Goal: Task Accomplishment & Management: Manage account settings

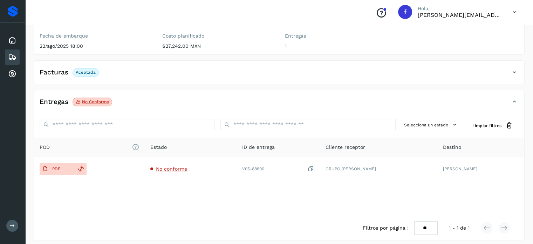
scroll to position [88, 0]
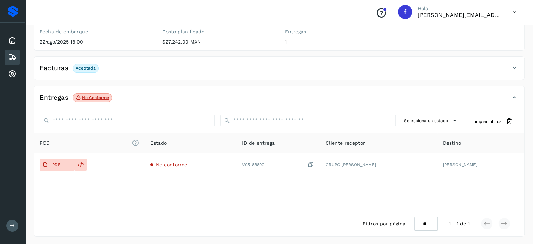
click at [7, 59] on div "Embarques" at bounding box center [12, 56] width 15 height 15
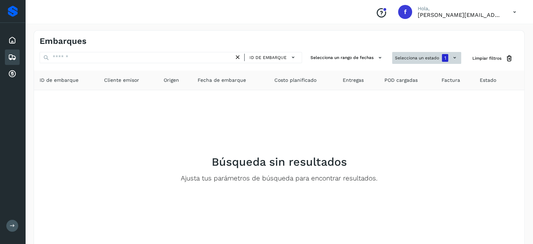
click at [407, 59] on button "Selecciona un estado 1" at bounding box center [426, 58] width 69 height 12
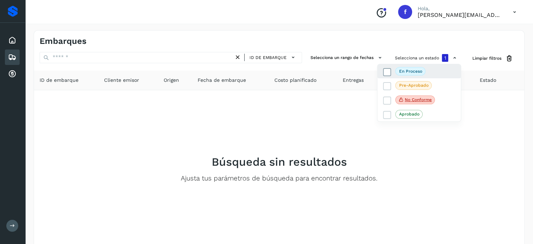
click at [409, 72] on p "En proceso" at bounding box center [410, 71] width 23 height 5
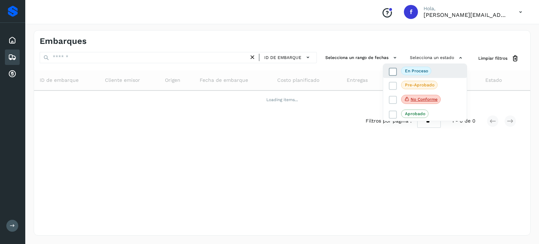
click at [409, 72] on p "En proceso" at bounding box center [416, 70] width 23 height 5
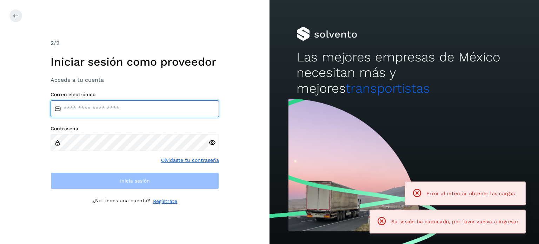
type input "**********"
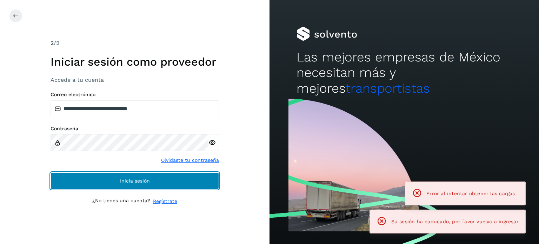
click at [154, 183] on button "Inicia sesión" at bounding box center [134, 180] width 168 height 17
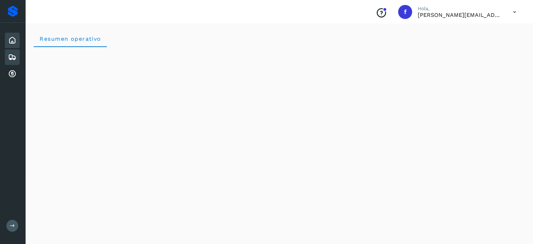
click at [7, 61] on div "Embarques" at bounding box center [12, 56] width 15 height 15
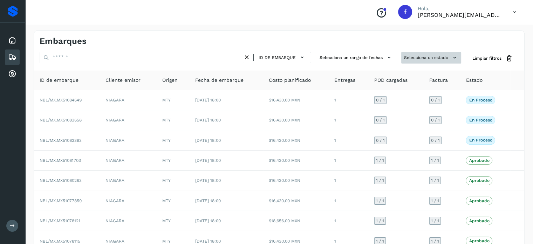
click at [422, 59] on button "Selecciona un estado" at bounding box center [432, 58] width 60 height 12
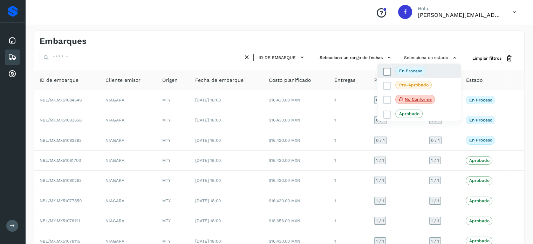
click at [405, 69] on p "En proceso" at bounding box center [410, 70] width 23 height 5
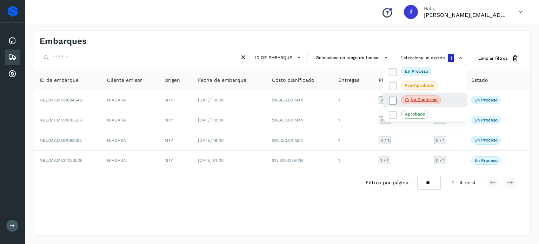
click at [401, 96] on label "No conforme" at bounding box center [415, 99] width 52 height 9
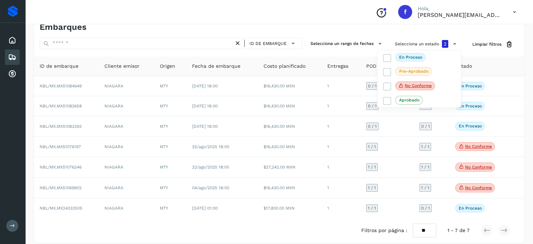
scroll to position [21, 0]
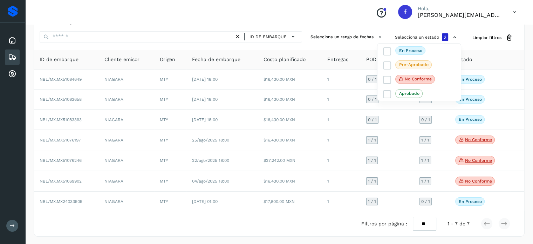
click at [469, 140] on div at bounding box center [266, 122] width 533 height 244
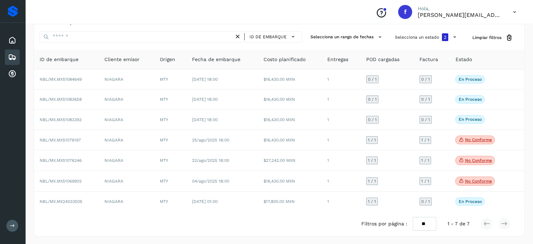
click at [469, 140] on p "No conforme" at bounding box center [478, 139] width 27 height 5
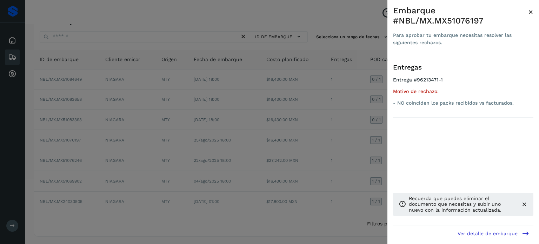
click at [530, 14] on span "×" at bounding box center [530, 12] width 5 height 10
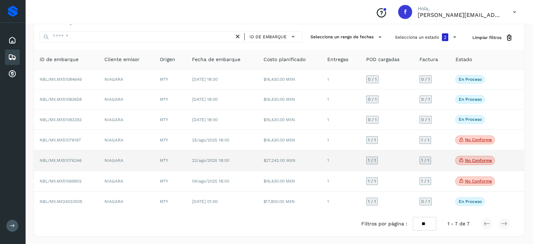
click at [470, 154] on td "No conforme Verifica el estado de la factura o entregas asociadas a este embarq…" at bounding box center [480, 160] width 61 height 21
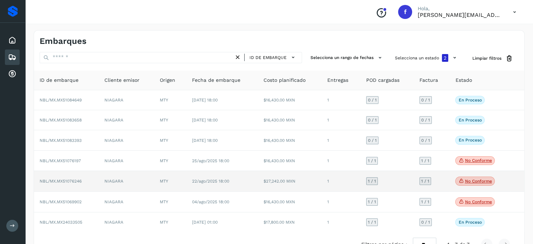
click at [478, 183] on p "No conforme" at bounding box center [478, 181] width 27 height 5
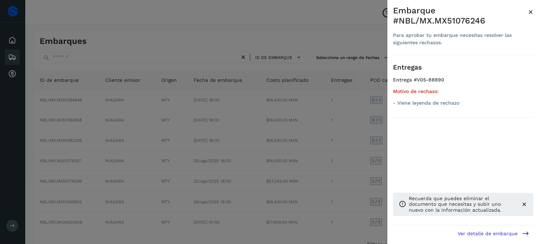
click at [530, 13] on span "×" at bounding box center [530, 12] width 5 height 10
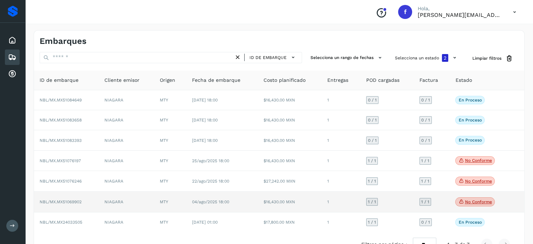
click at [463, 205] on span "No conforme" at bounding box center [476, 201] width 40 height 9
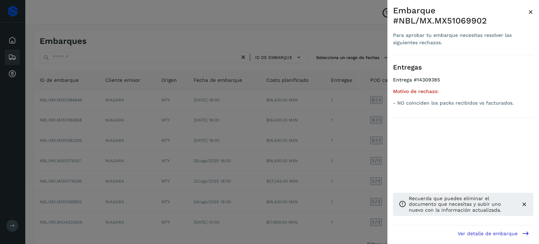
click at [531, 12] on span "×" at bounding box center [530, 12] width 5 height 10
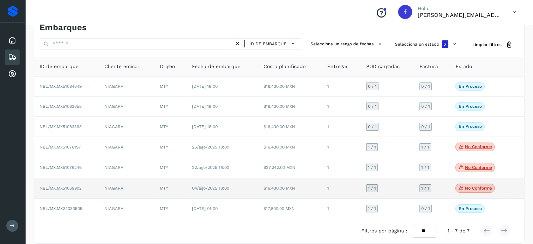
scroll to position [21, 0]
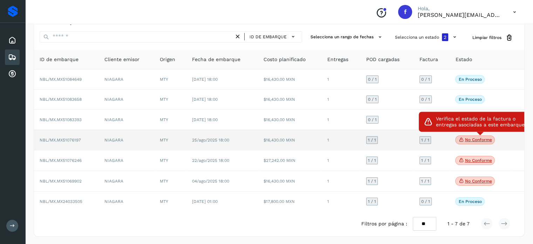
click at [471, 141] on p "No conforme" at bounding box center [478, 139] width 27 height 5
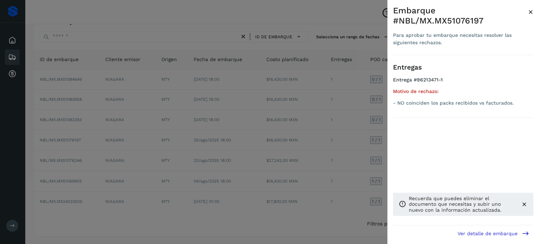
click at [532, 10] on span "×" at bounding box center [530, 12] width 5 height 10
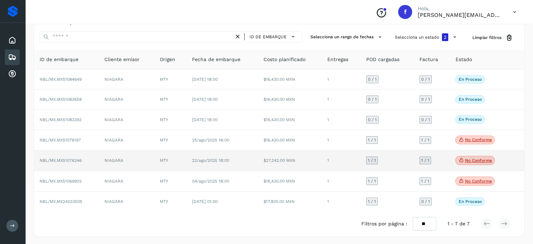
click at [461, 160] on icon at bounding box center [462, 160] width 6 height 6
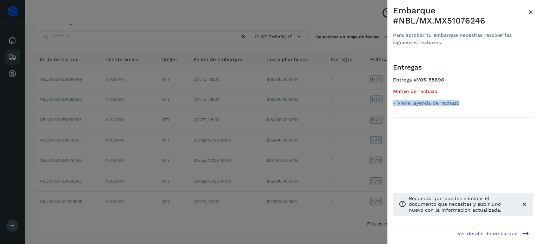
drag, startPoint x: 460, startPoint y: 102, endPoint x: 389, endPoint y: 108, distance: 71.5
click at [393, 101] on p "- Viene leyenda de rechazo" at bounding box center [463, 103] width 140 height 6
copy p "- Viene leyenda de rechazo"
click at [525, 15] on div "Embarque #NBL/MX.MX51076246" at bounding box center [460, 16] width 135 height 20
click at [529, 14] on span "×" at bounding box center [530, 12] width 5 height 10
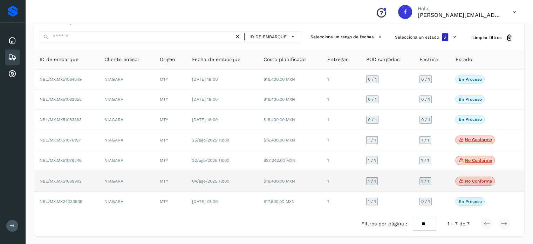
click at [74, 181] on span "NBL/MX.MX51069902" at bounding box center [61, 181] width 42 height 5
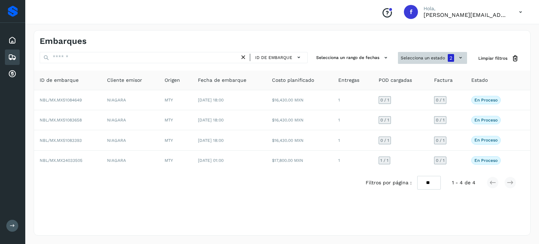
click at [436, 60] on button "Selecciona un estado 2" at bounding box center [432, 58] width 69 height 12
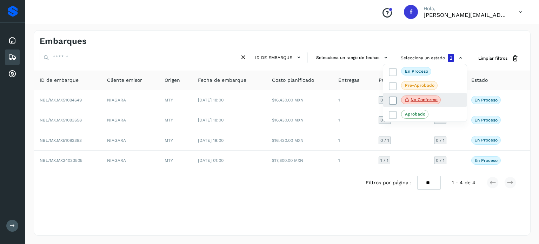
click at [415, 95] on span "No conforme" at bounding box center [421, 99] width 40 height 9
click at [407, 97] on icon at bounding box center [407, 99] width 6 height 6
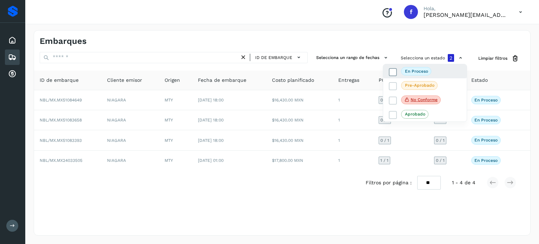
click at [400, 73] on label "En proceso" at bounding box center [410, 71] width 42 height 8
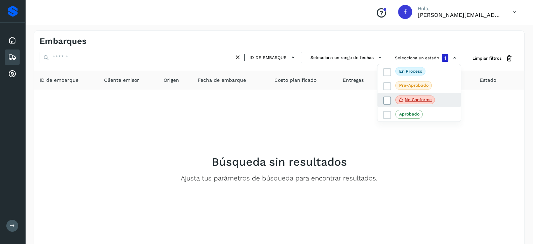
click at [404, 101] on icon at bounding box center [402, 99] width 6 height 6
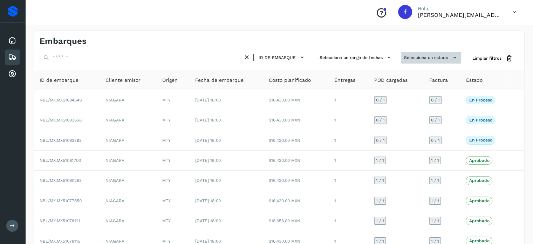
click at [428, 62] on button "Selecciona un estado" at bounding box center [432, 58] width 60 height 12
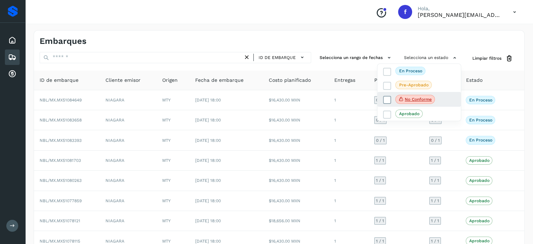
click at [423, 98] on p "No conforme" at bounding box center [418, 99] width 27 height 5
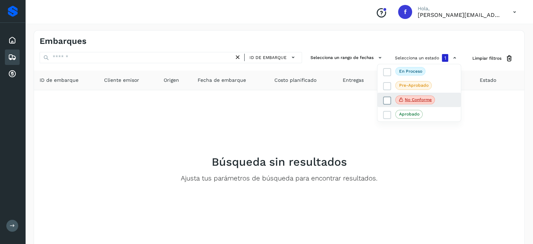
click at [407, 99] on p "No conforme" at bounding box center [418, 99] width 27 height 5
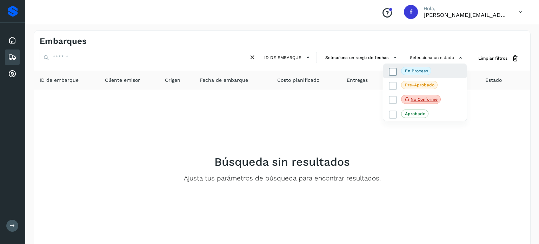
click at [405, 70] on p "En proceso" at bounding box center [416, 70] width 23 height 5
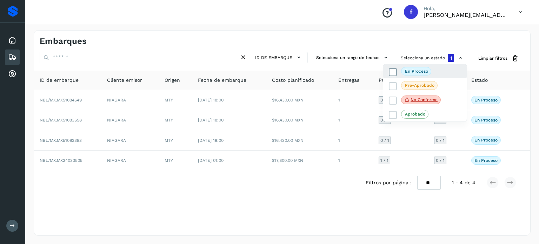
click at [409, 74] on span "En proceso" at bounding box center [416, 71] width 30 height 8
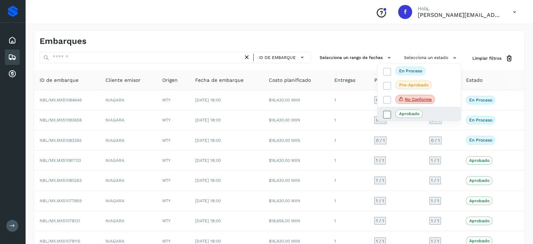
click at [406, 115] on p "Aprobado" at bounding box center [409, 113] width 20 height 5
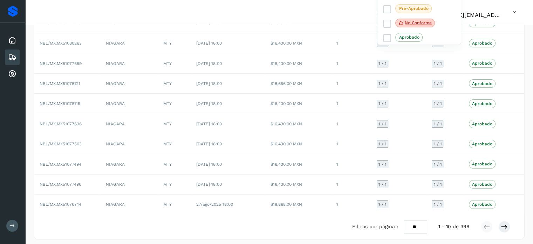
scroll to position [79, 0]
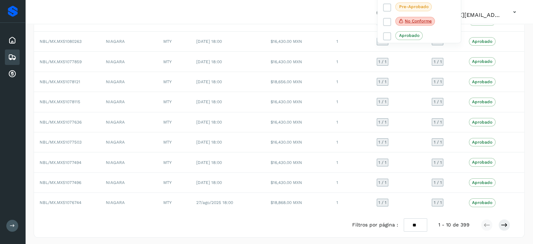
click at [497, 225] on div at bounding box center [266, 122] width 533 height 244
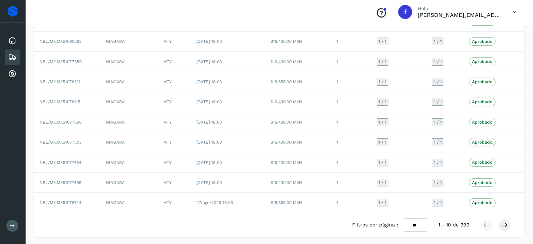
click at [497, 225] on div at bounding box center [266, 122] width 533 height 244
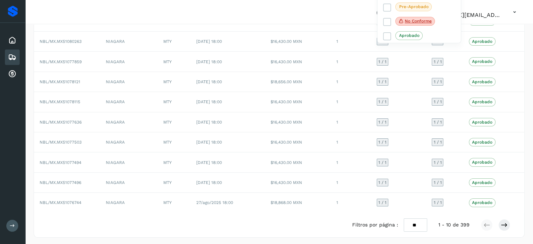
click at [500, 225] on div at bounding box center [266, 122] width 533 height 244
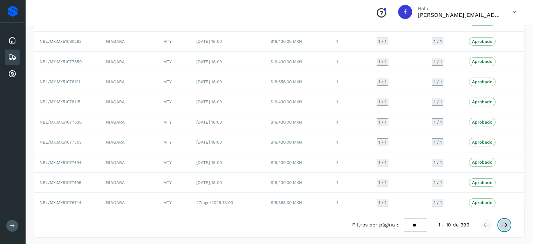
click at [502, 225] on icon at bounding box center [504, 224] width 7 height 7
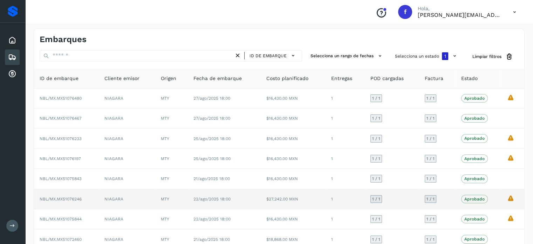
scroll to position [0, 0]
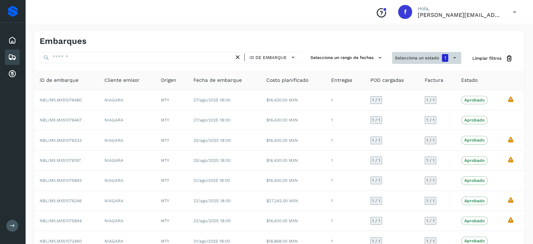
click at [400, 61] on button "Selecciona un estado 1" at bounding box center [426, 58] width 69 height 12
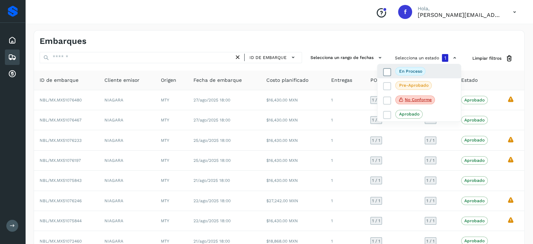
click at [403, 69] on p "En proceso" at bounding box center [410, 71] width 23 height 5
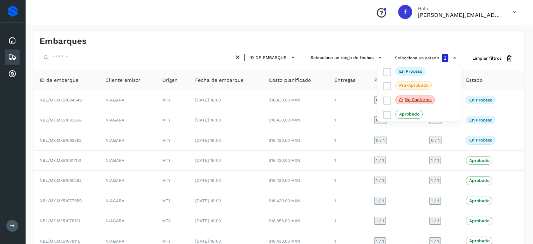
click at [231, 36] on div at bounding box center [266, 122] width 533 height 244
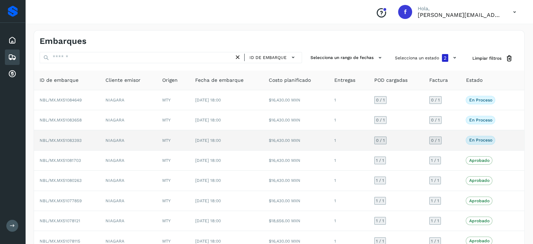
click at [75, 140] on span "NBL/MX.MX51083393" at bounding box center [61, 140] width 42 height 5
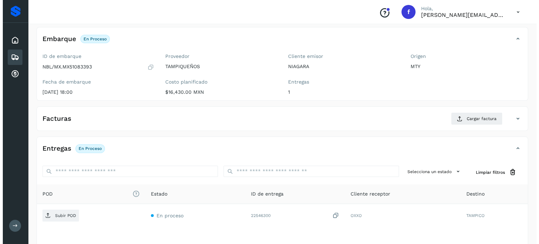
scroll to position [89, 0]
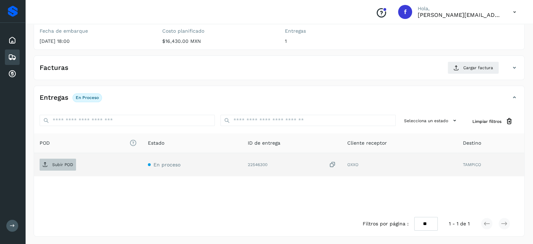
click at [63, 168] on span "Subir POD" at bounding box center [58, 164] width 36 height 11
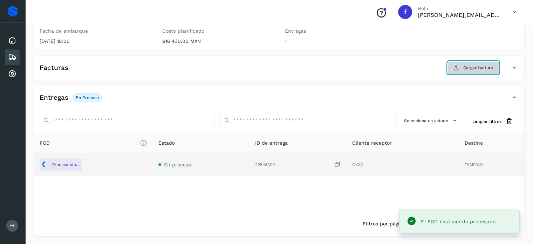
click at [461, 73] on button "Cargar factura" at bounding box center [474, 67] width 52 height 13
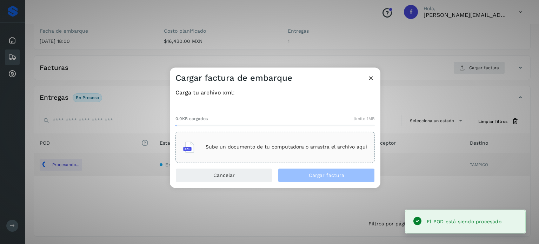
click at [274, 150] on p "Sube un documento de tu computadora o arrastra el archivo aquí" at bounding box center [286, 147] width 161 height 6
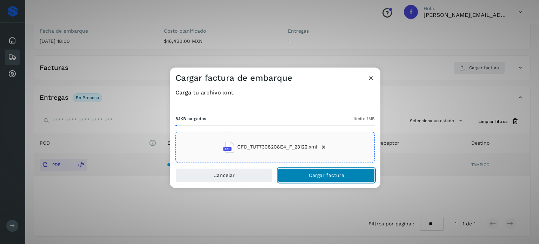
click at [310, 174] on span "Cargar factura" at bounding box center [326, 175] width 35 height 5
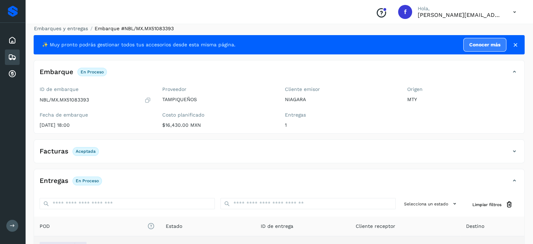
scroll to position [0, 0]
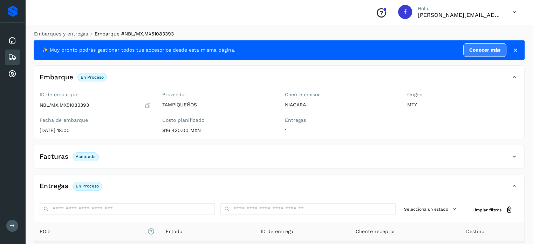
click at [14, 57] on icon at bounding box center [12, 57] width 8 height 8
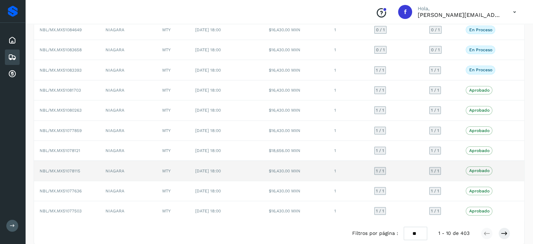
scroll to position [79, 0]
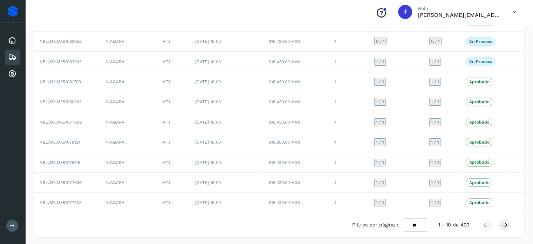
click at [422, 224] on select "** ** **" at bounding box center [415, 225] width 23 height 14
select select "**"
click at [404, 218] on select "** ** **" at bounding box center [415, 225] width 23 height 14
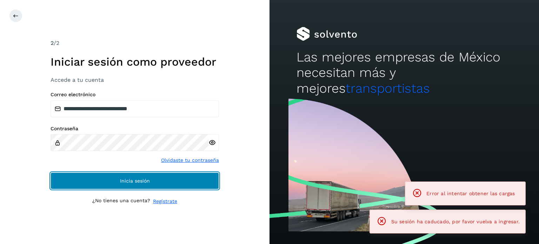
click at [164, 177] on button "Inicia sesión" at bounding box center [134, 180] width 168 height 17
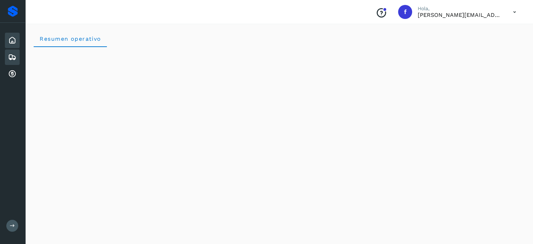
click at [13, 57] on icon at bounding box center [12, 57] width 8 height 8
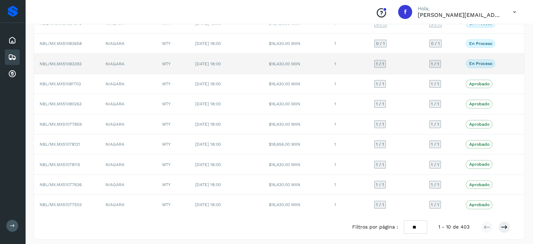
scroll to position [79, 0]
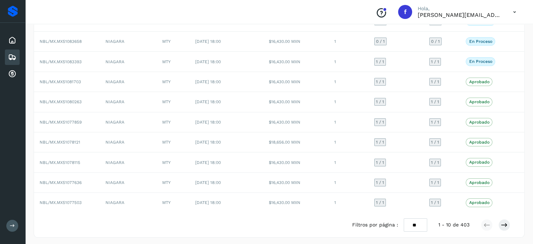
click at [418, 215] on div "Filtros por página : ** ** ** 1 - 10 de 403" at bounding box center [279, 225] width 491 height 25
click at [417, 220] on select "** ** **" at bounding box center [415, 225] width 23 height 14
click at [404, 218] on select "** ** **" at bounding box center [415, 225] width 23 height 14
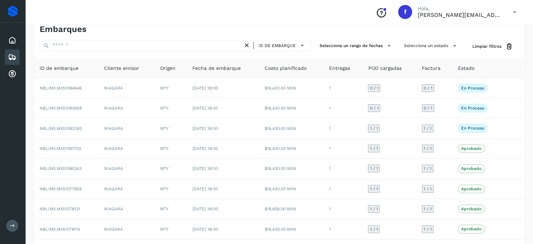
scroll to position [0, 0]
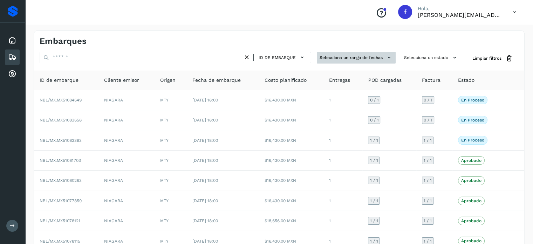
click at [341, 57] on button "Selecciona un rango de fechas" at bounding box center [356, 58] width 79 height 12
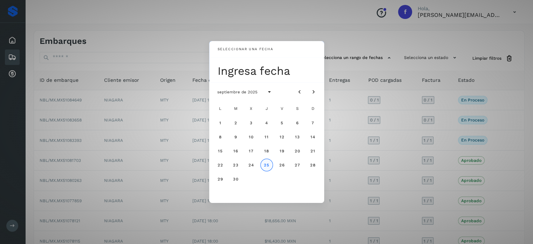
click at [267, 164] on span "25" at bounding box center [267, 164] width 6 height 5
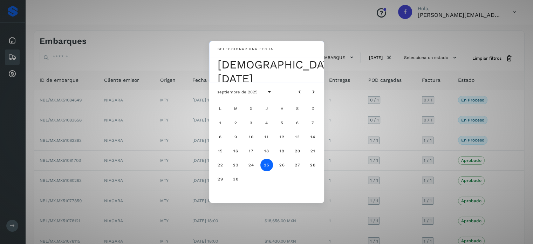
click at [267, 168] on button "25" at bounding box center [267, 165] width 13 height 13
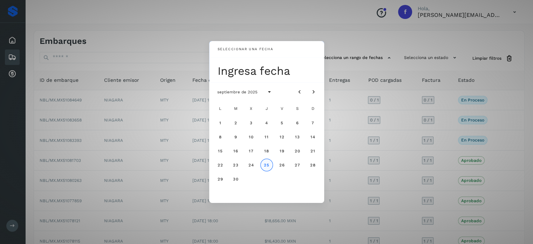
select select "**"
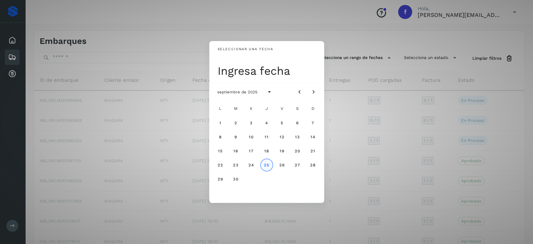
click at [267, 168] on button "25" at bounding box center [267, 165] width 13 height 13
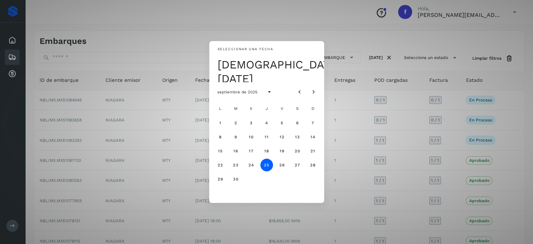
click at [354, 43] on div "Seleccionar una fecha jue, [DATE] septiembre de 2025 L M X J V S D 1 2 3 4 5 6 …" at bounding box center [266, 122] width 533 height 244
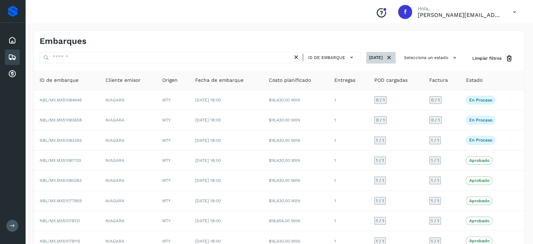
click at [390, 56] on icon at bounding box center [389, 57] width 7 height 7
click at [224, 33] on div "Embarques" at bounding box center [279, 39] width 491 height 16
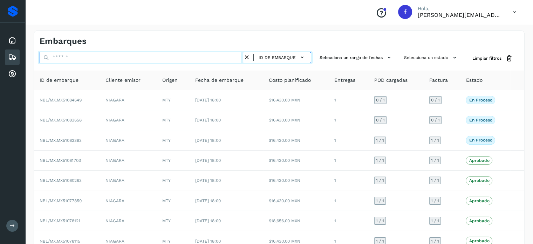
click at [173, 58] on input "text" at bounding box center [142, 57] width 204 height 11
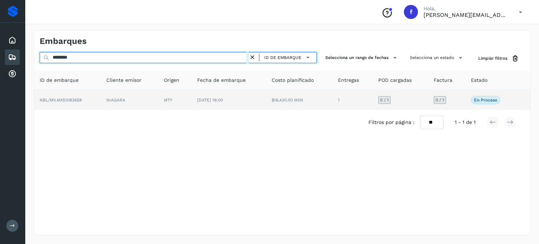
type input "********"
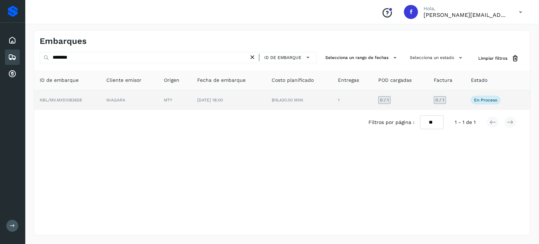
click at [81, 104] on td "NBL/MX.MX51083658" at bounding box center [67, 100] width 67 height 20
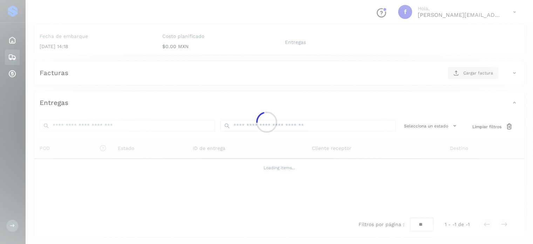
scroll to position [85, 0]
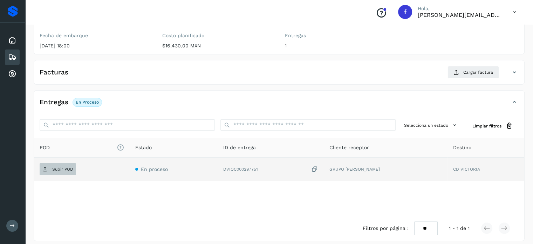
click at [70, 165] on span "Subir POD" at bounding box center [58, 168] width 36 height 11
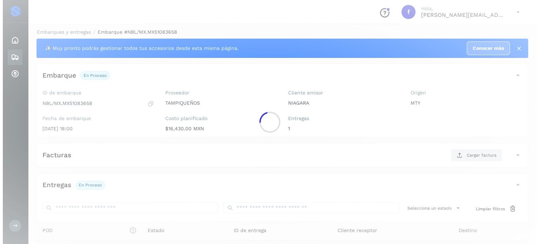
scroll to position [0, 0]
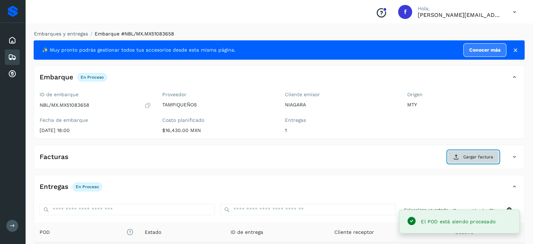
click at [470, 152] on button "Cargar factura" at bounding box center [474, 156] width 52 height 13
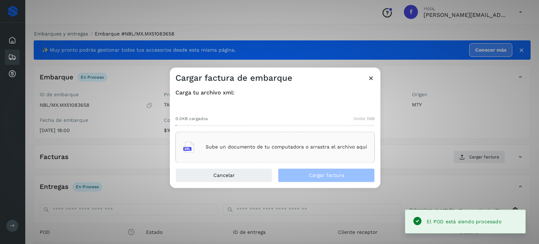
click at [272, 139] on div "Sube un documento de tu computadora o arrastra el archivo aquí" at bounding box center [275, 146] width 184 height 19
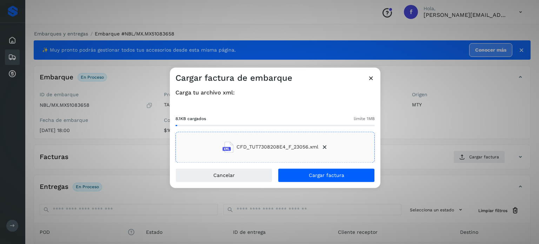
click at [315, 166] on div "Carga tu archivo xml: 8.1KB cargados límite 1MB CFD_TUT7308208E4_F_23056.xml" at bounding box center [275, 125] width 210 height 85
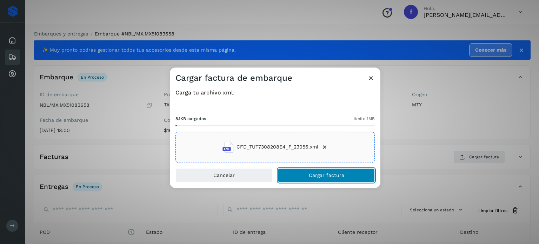
click at [315, 176] on span "Cargar factura" at bounding box center [326, 175] width 35 height 5
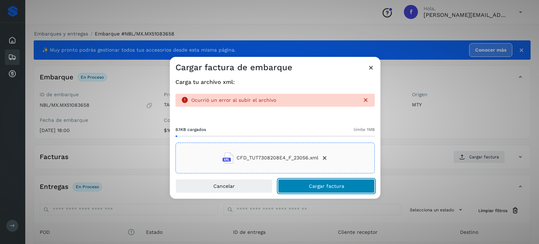
click at [293, 180] on button "Cargar factura" at bounding box center [326, 186] width 97 height 14
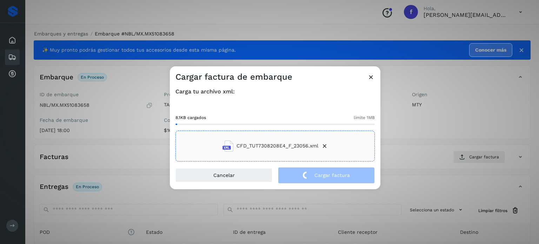
click at [311, 13] on div "Cargar factura de embarque Carga tu archivo xml: 8.1KB cargados límite 1MB CFD_…" at bounding box center [269, 122] width 539 height 244
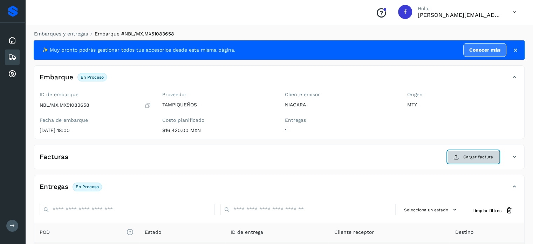
click at [462, 162] on button "Cargar factura" at bounding box center [474, 156] width 52 height 13
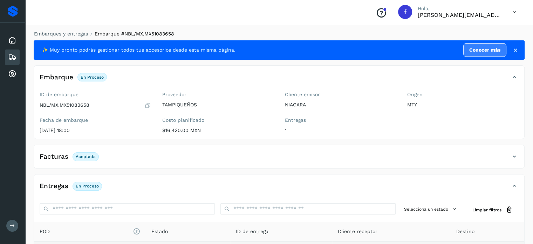
click at [16, 55] on div "Embarques" at bounding box center [12, 56] width 15 height 15
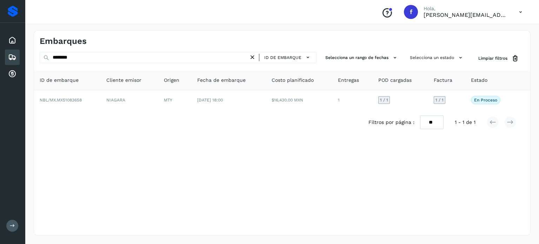
click at [252, 59] on icon at bounding box center [252, 57] width 7 height 7
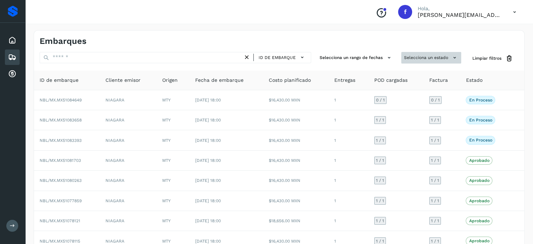
click at [422, 57] on button "Selecciona un estado" at bounding box center [432, 58] width 60 height 12
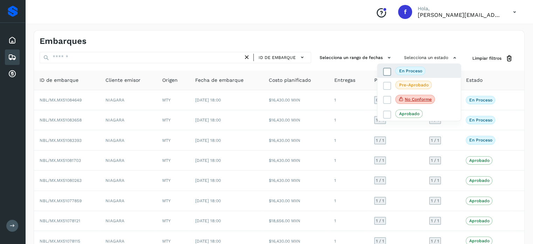
click at [413, 71] on p "En proceso" at bounding box center [410, 70] width 23 height 5
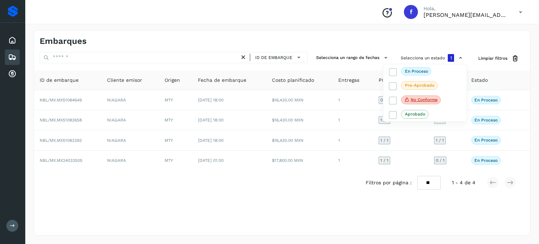
drag, startPoint x: 253, startPoint y: 228, endPoint x: 87, endPoint y: 150, distance: 183.2
click at [252, 227] on div at bounding box center [269, 122] width 539 height 244
